Goal: Complete application form

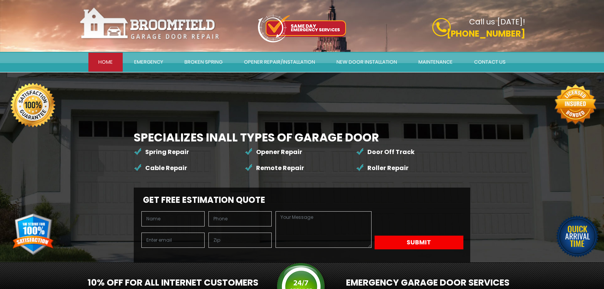
scroll to position [127, 0]
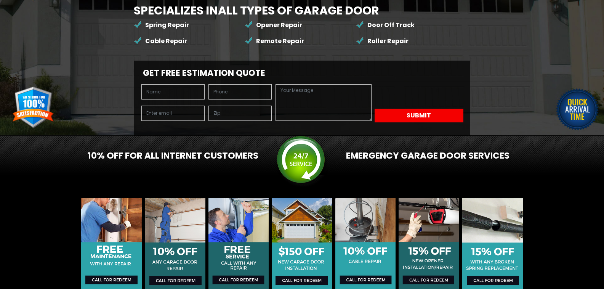
click at [176, 84] on div at bounding box center [207, 105] width 138 height 43
click at [174, 84] on input "text" at bounding box center [172, 91] width 63 height 15
click at [172, 84] on input "text" at bounding box center [172, 91] width 63 height 15
type input "[PERSON_NAME]"
type input "7206084802"
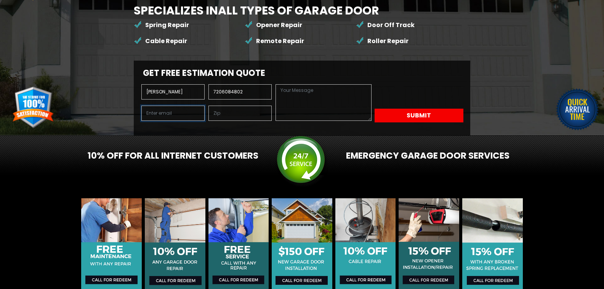
type input "[PERSON_NAME][EMAIL_ADDRESS][DOMAIN_NAME]"
type input "80211"
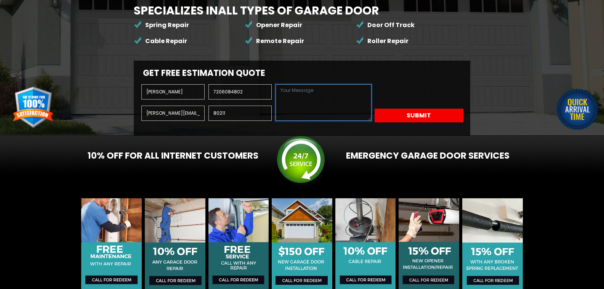
click at [276, 121] on textarea at bounding box center [324, 102] width 96 height 37
paste textarea "As a local company, 303 Companies has been serving since 2009, offering a compr…"
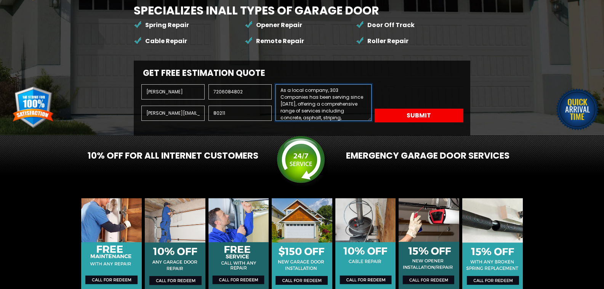
scroll to position [125, 0]
type textarea "As a local company, 303 Companies has been serving since 2009, offering a compr…"
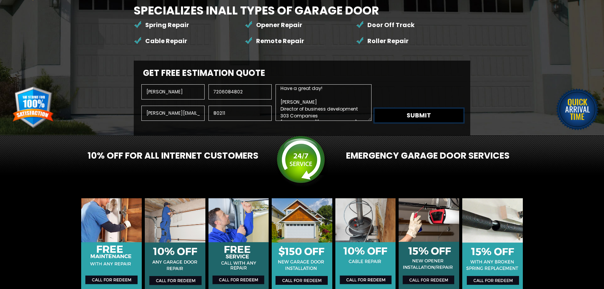
click at [375, 122] on button "Submit" at bounding box center [419, 116] width 89 height 14
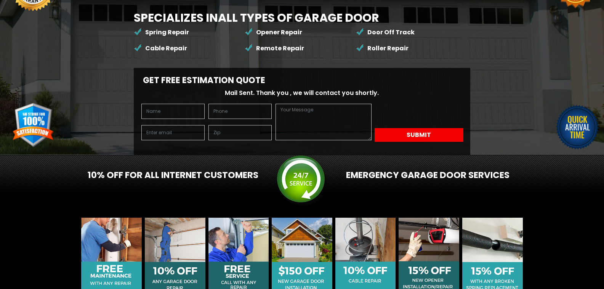
scroll to position [127, 0]
